Goal: Information Seeking & Learning: Learn about a topic

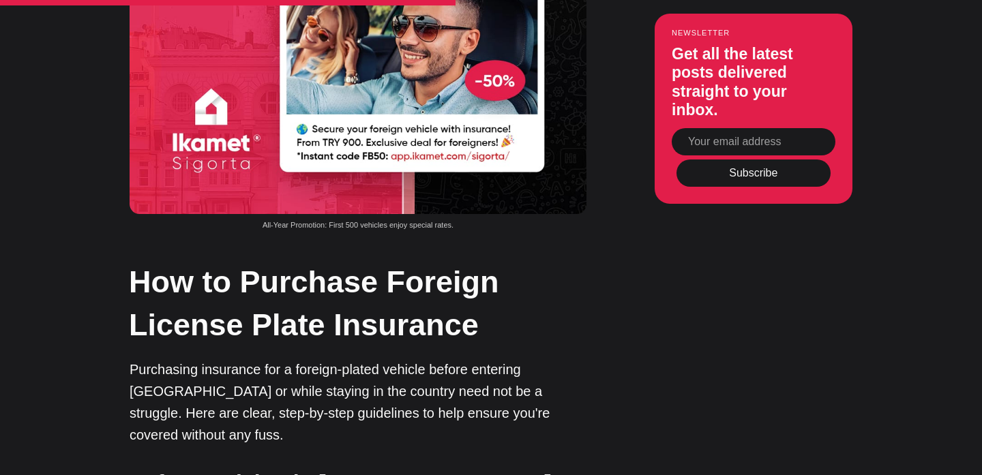
scroll to position [2892, 0]
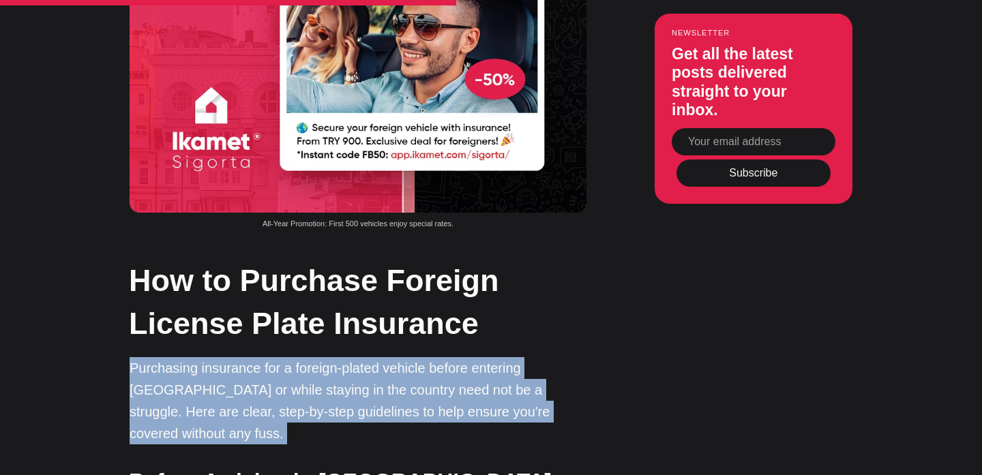
drag, startPoint x: 133, startPoint y: 138, endPoint x: 543, endPoint y: 213, distance: 416.8
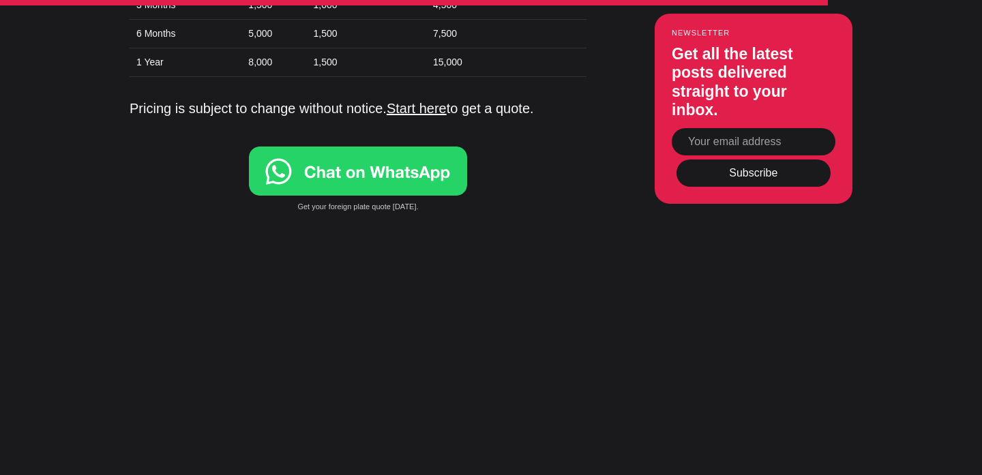
scroll to position [4658, 0]
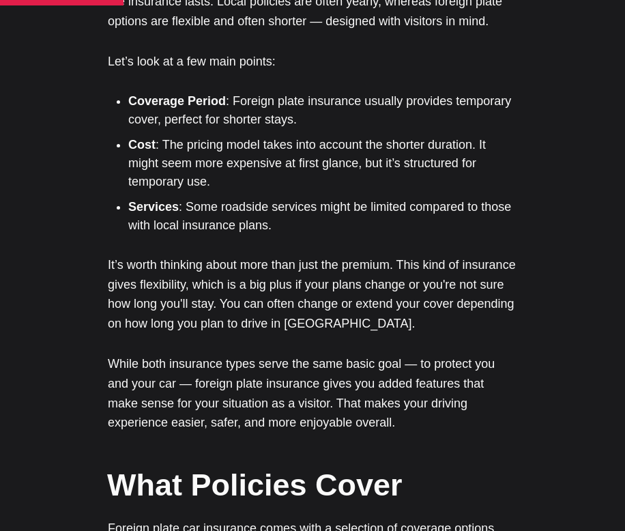
scroll to position [1781, 0]
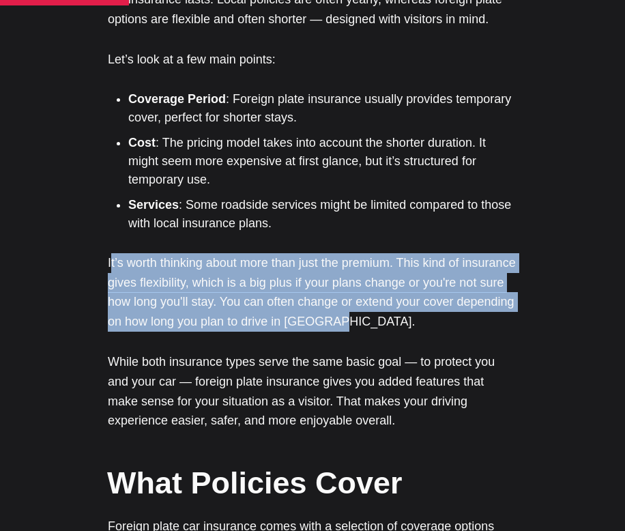
drag, startPoint x: 112, startPoint y: 205, endPoint x: 425, endPoint y: 256, distance: 317.2
click at [425, 256] on p "It’s worth thinking about more than just the premium. This kind of insurance gi…" at bounding box center [312, 292] width 409 height 78
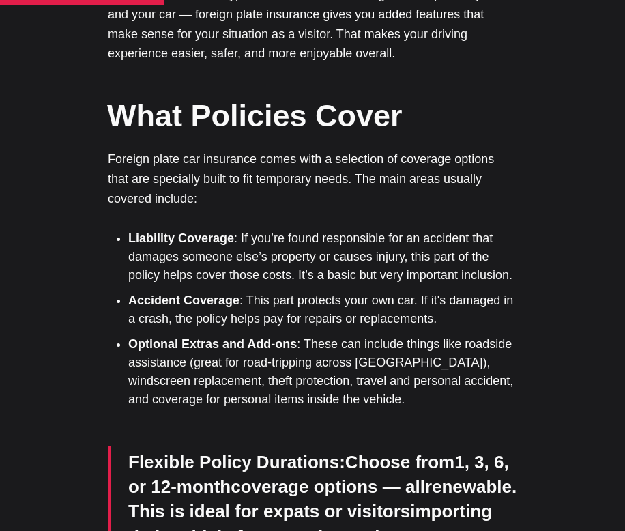
scroll to position [2146, 0]
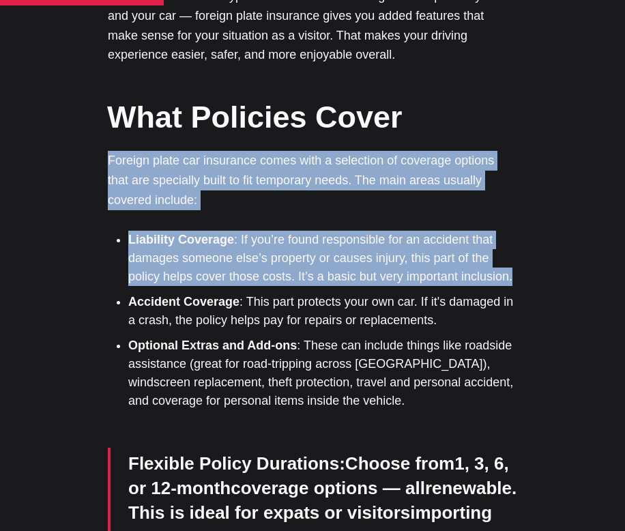
drag, startPoint x: 93, startPoint y: 95, endPoint x: 515, endPoint y: 222, distance: 440.3
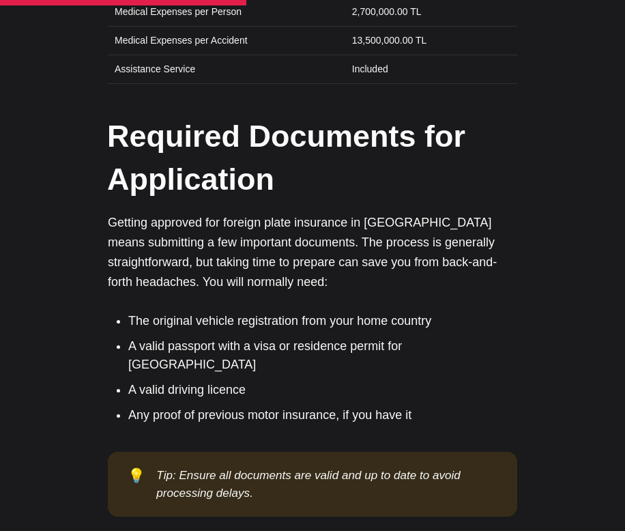
scroll to position [3033, 0]
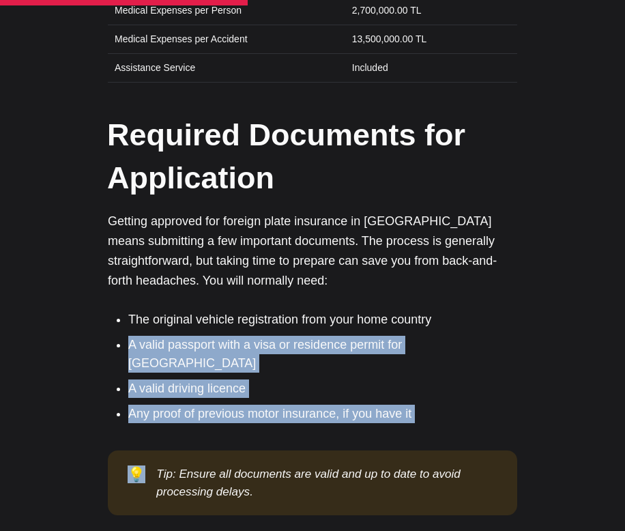
drag, startPoint x: 130, startPoint y: 269, endPoint x: 432, endPoint y: 325, distance: 307.9
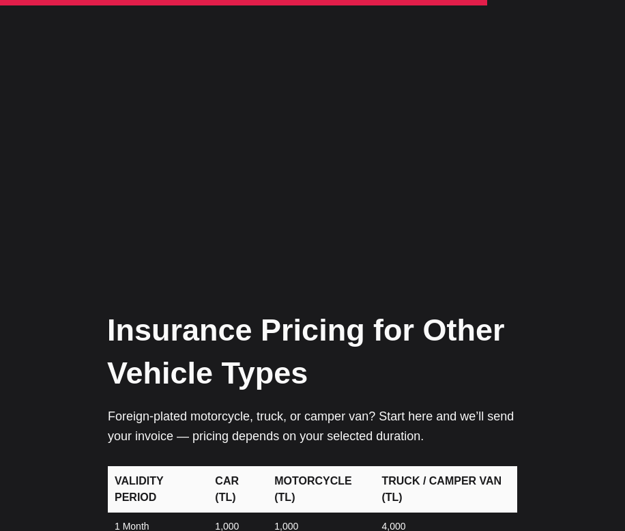
scroll to position [5562, 0]
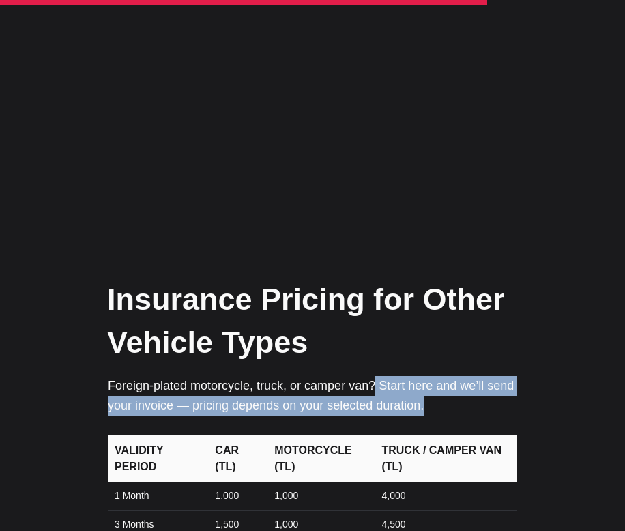
drag, startPoint x: 377, startPoint y: 282, endPoint x: 466, endPoint y: 308, distance: 92.4
click at [466, 376] on p "Foreign-plated motorcycle, truck, or camper van? Start here and we’ll send your…" at bounding box center [312, 396] width 409 height 40
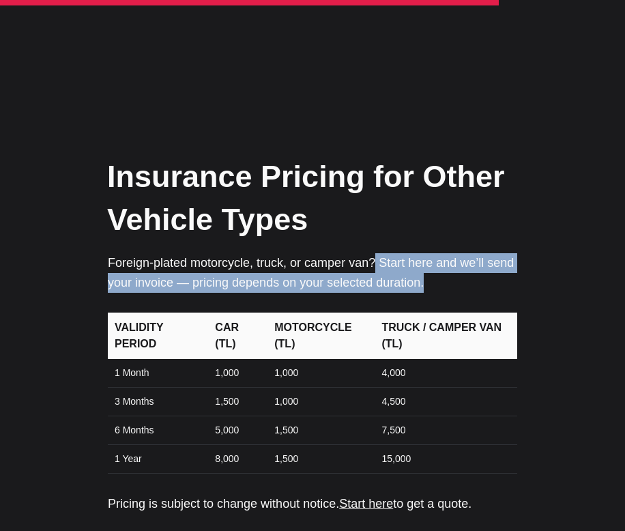
scroll to position [5685, 0]
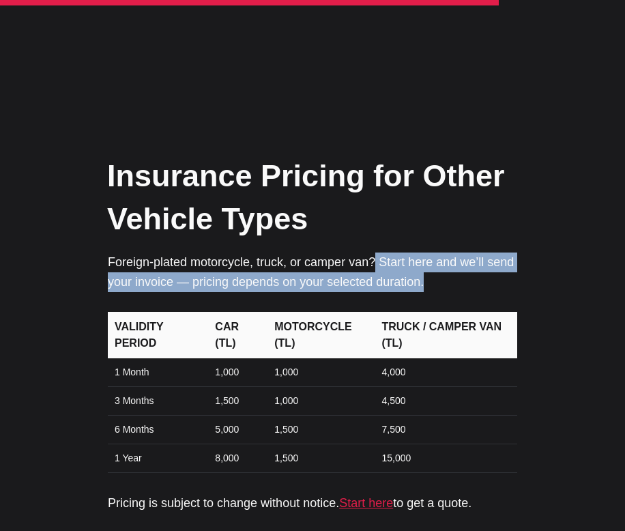
click at [391, 496] on link "Start here" at bounding box center [366, 503] width 54 height 14
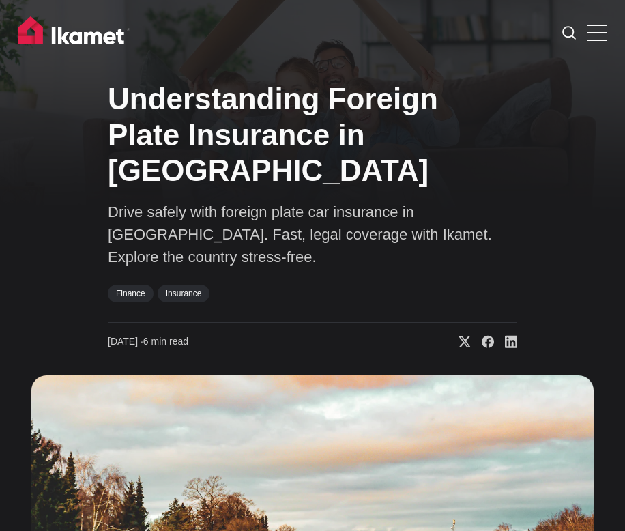
scroll to position [5705, 0]
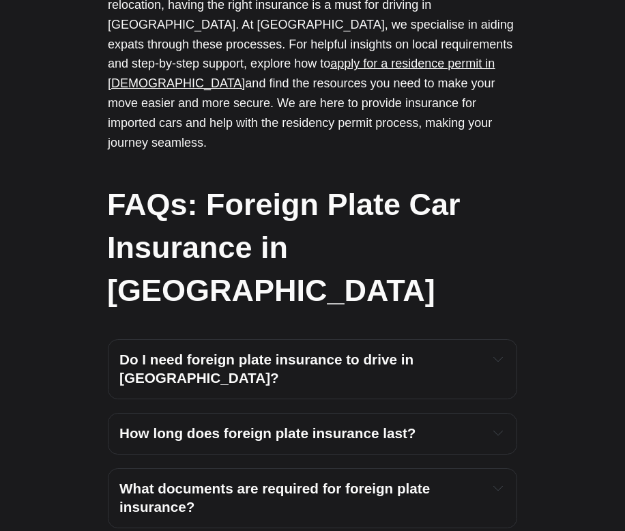
click at [501, 354] on icon "Expand toggle to read content" at bounding box center [498, 359] width 10 height 10
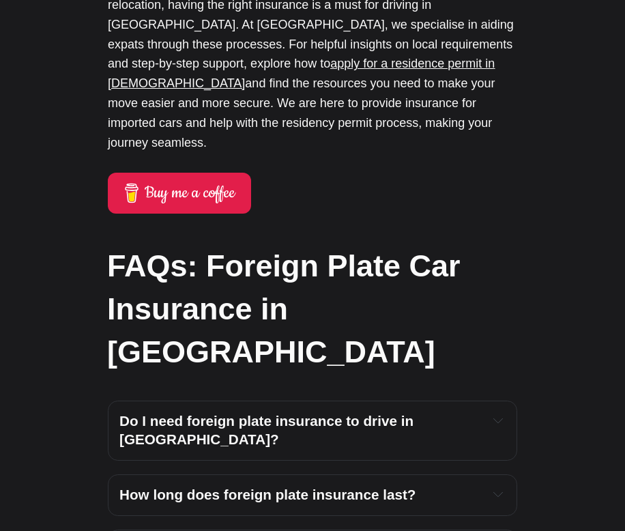
scroll to position [0, 0]
click at [498, 415] on icon "Expand toggle to read content" at bounding box center [498, 420] width 10 height 10
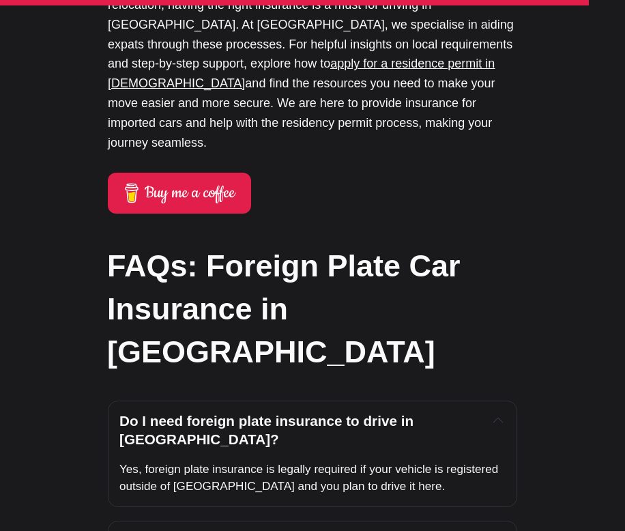
click at [498, 415] on icon "Expand toggle to read content" at bounding box center [498, 420] width 10 height 10
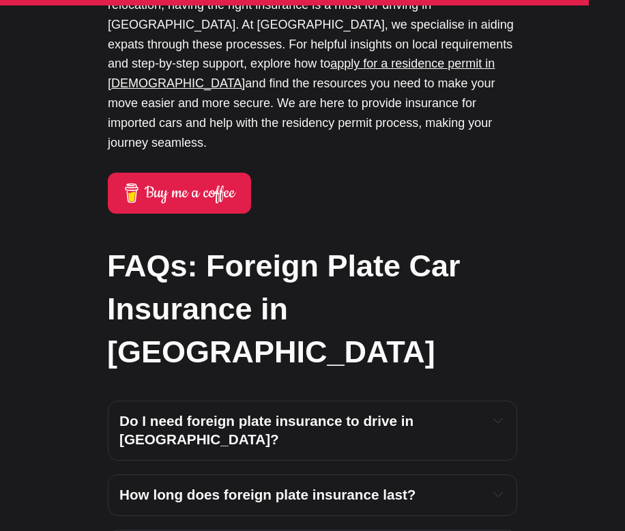
click at [498, 415] on icon "Expand toggle to read content" at bounding box center [498, 420] width 10 height 10
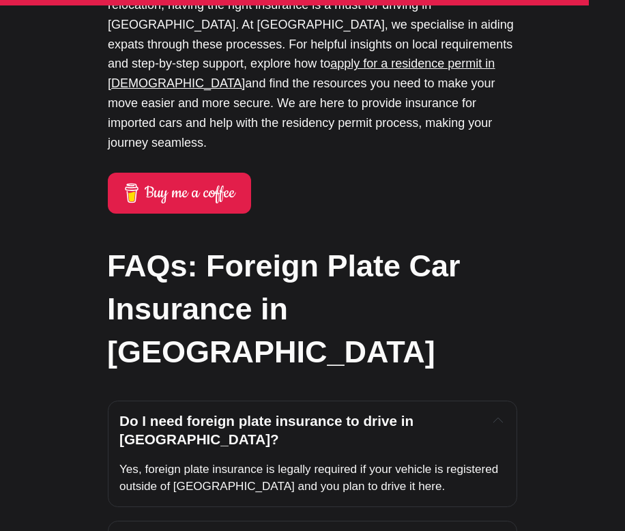
click at [498, 415] on icon "Expand toggle to read content" at bounding box center [498, 420] width 10 height 10
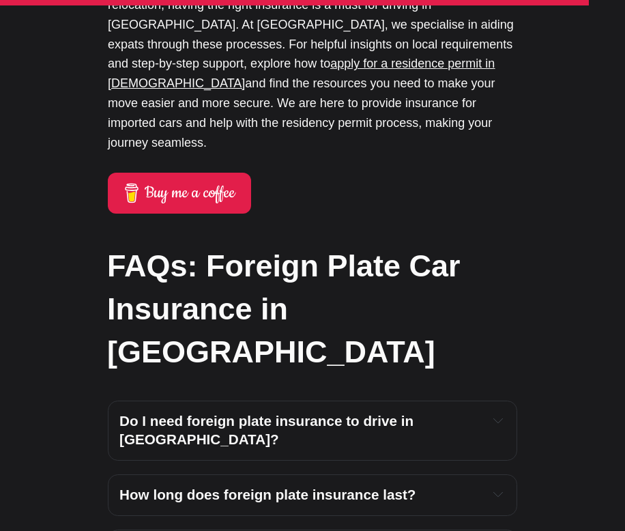
click at [491, 486] on button "Expand toggle to read content" at bounding box center [497, 494] width 15 height 16
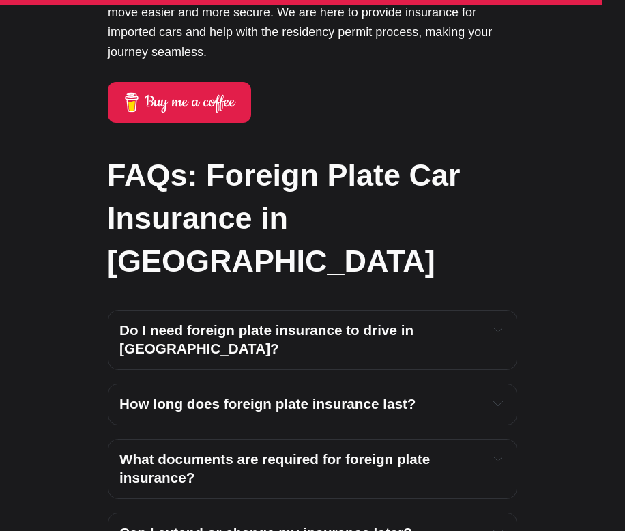
scroll to position [6772, 0]
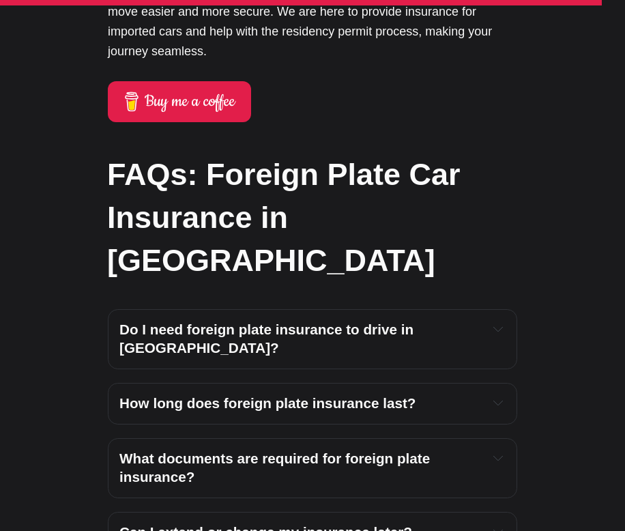
click at [462, 449] on h4 "What documents are required for foreign plate insurance?" at bounding box center [298, 467] width 359 height 37
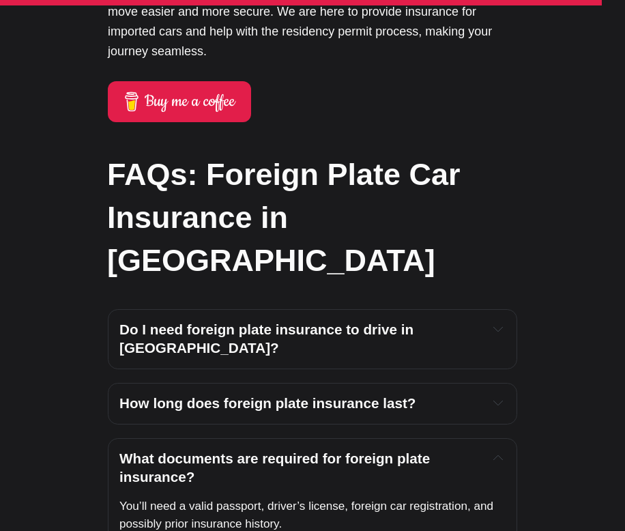
click at [462, 449] on h4 "What documents are required for foreign plate insurance?" at bounding box center [298, 467] width 359 height 37
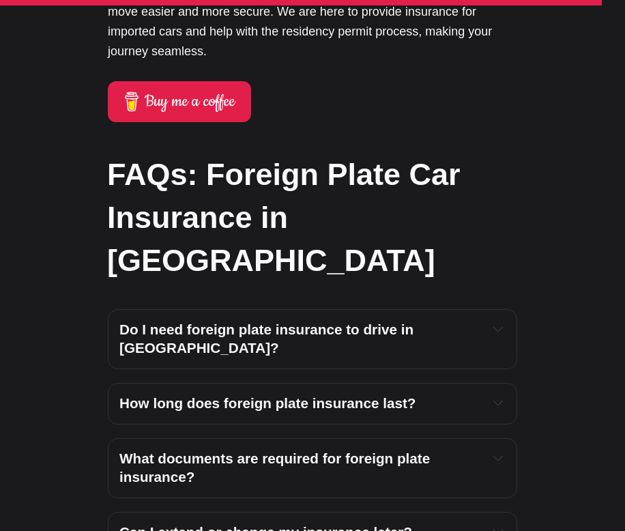
click at [462, 449] on h4 "What documents are required for foreign plate insurance?" at bounding box center [298, 467] width 359 height 37
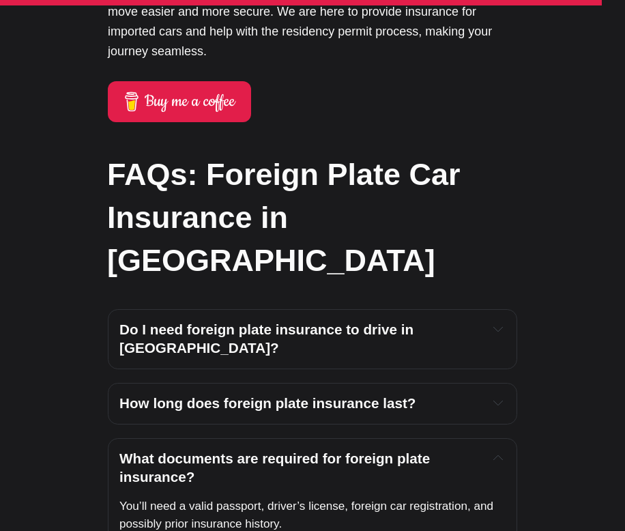
click at [462, 449] on h4 "What documents are required for foreign plate insurance?" at bounding box center [298, 467] width 359 height 37
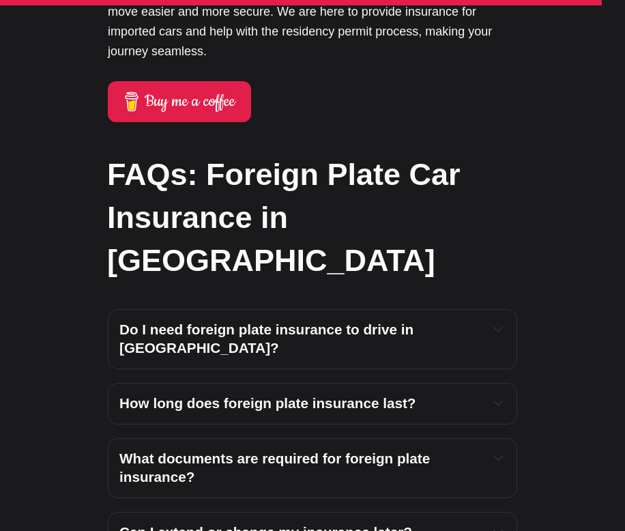
click at [469, 523] on h4 "Can I extend or change my insurance later?" at bounding box center [298, 532] width 359 height 18
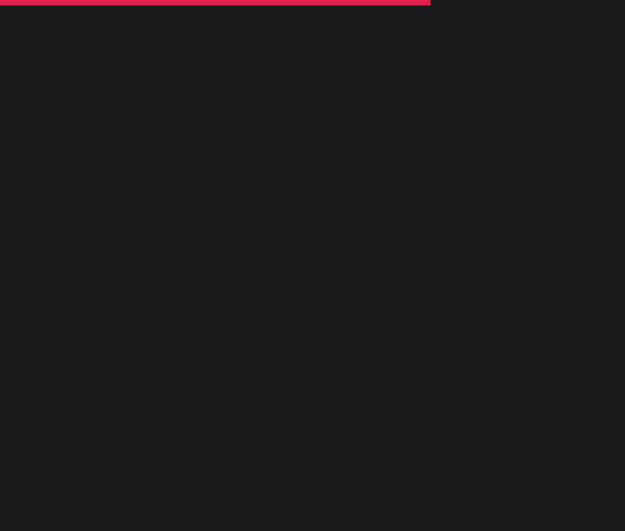
scroll to position [4960, 0]
